Goal: Find contact information: Find contact information

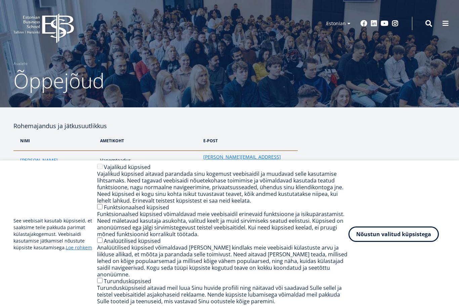
click at [396, 241] on button "Nõustun valitud küpsistega" at bounding box center [393, 234] width 90 height 15
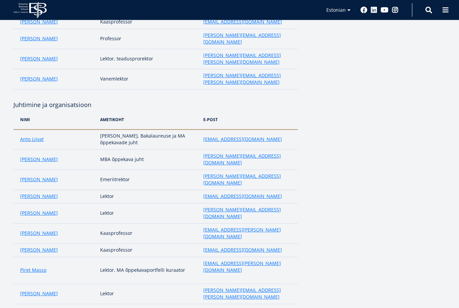
scroll to position [411, 0]
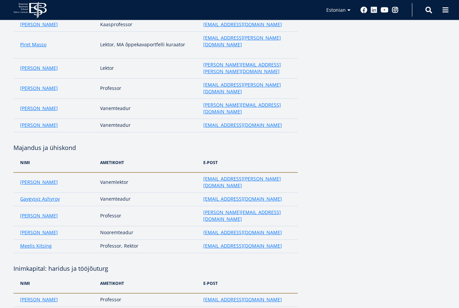
scroll to position [637, 0]
click at [320, 224] on aside at bounding box center [378, 188] width 134 height 1408
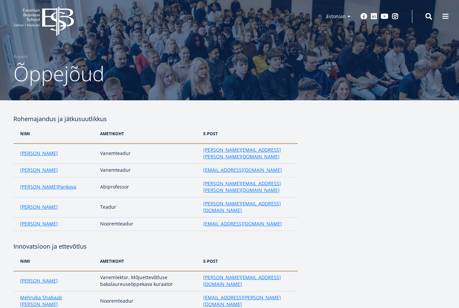
scroll to position [0, 0]
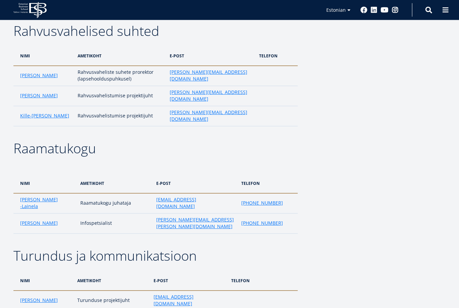
scroll to position [1087, 0]
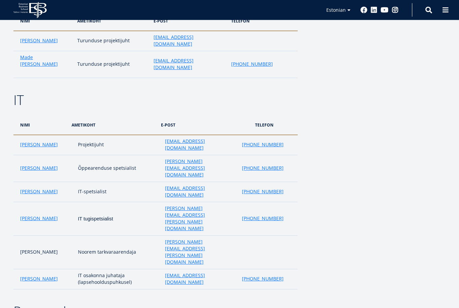
scroll to position [1347, 0]
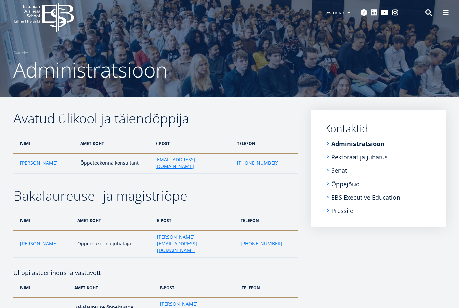
scroll to position [0, 0]
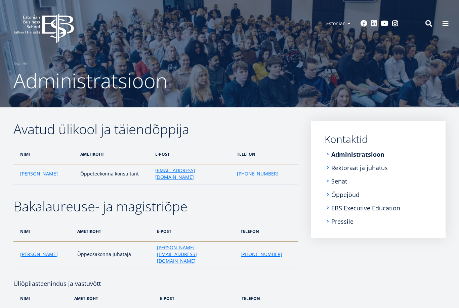
click at [382, 170] on link "Rektoraat ja juhatus" at bounding box center [359, 168] width 56 height 7
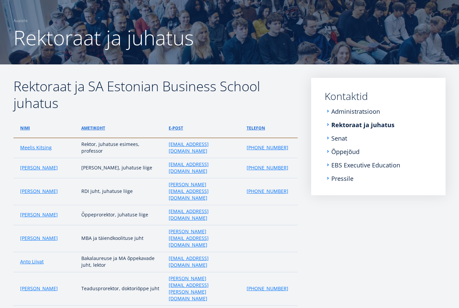
scroll to position [43, 0]
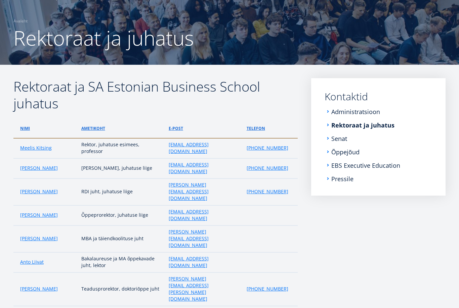
click at [351, 112] on link "Administratsioon" at bounding box center [355, 112] width 49 height 7
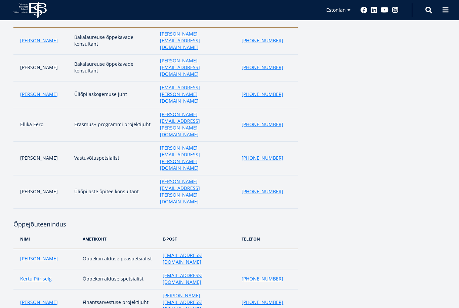
scroll to position [289, 0]
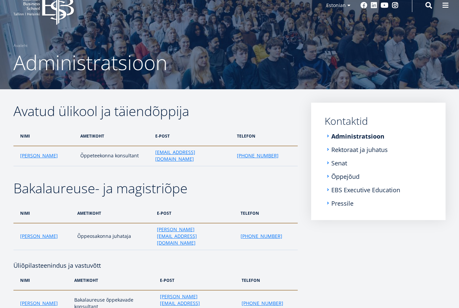
scroll to position [0, 0]
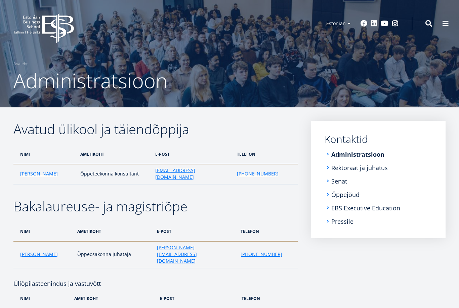
click at [337, 184] on link "Senat" at bounding box center [339, 181] width 16 height 7
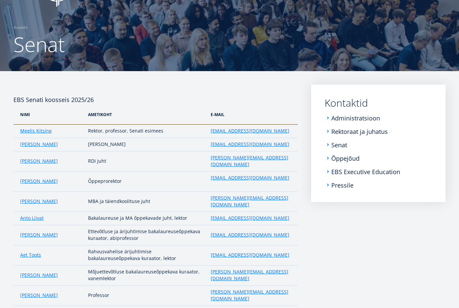
scroll to position [35, 0]
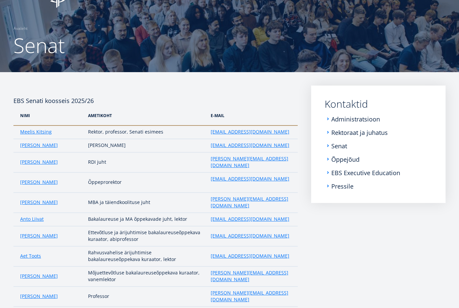
click at [348, 162] on link "Õppejõud" at bounding box center [345, 159] width 28 height 7
click at [375, 176] on link "EBS Executive Education" at bounding box center [365, 173] width 69 height 7
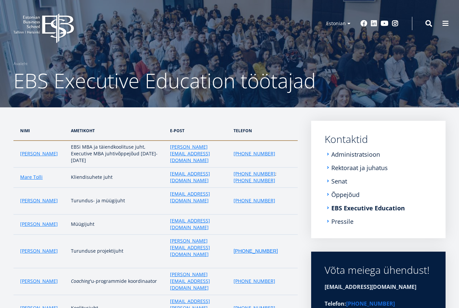
click at [345, 225] on link "Pressile" at bounding box center [342, 221] width 22 height 7
